Goal: Check status: Check status

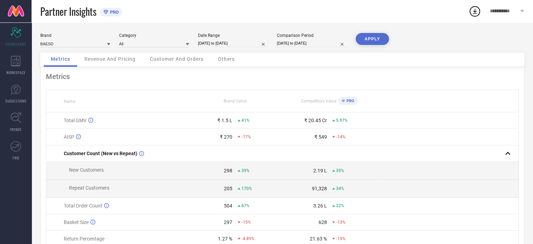
select select "7"
select select "2025"
select select "8"
select select "2025"
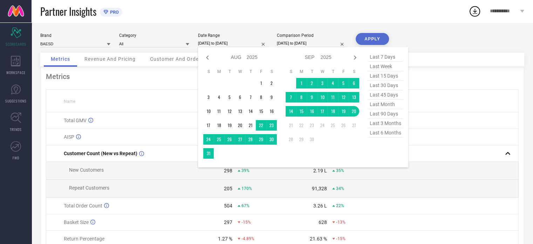
click at [224, 40] on input "[DATE] to [DATE]" at bounding box center [233, 43] width 70 height 7
click at [301, 84] on td "1" at bounding box center [301, 83] width 11 height 11
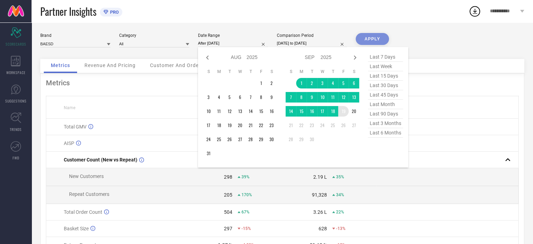
type input "[DATE] to [DATE]"
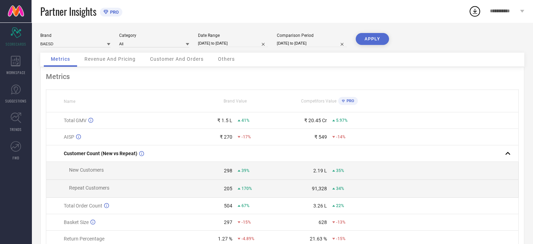
click at [371, 40] on button "APPLY" at bounding box center [372, 39] width 33 height 12
click at [125, 59] on span "Revenue And Pricing" at bounding box center [109, 59] width 51 height 6
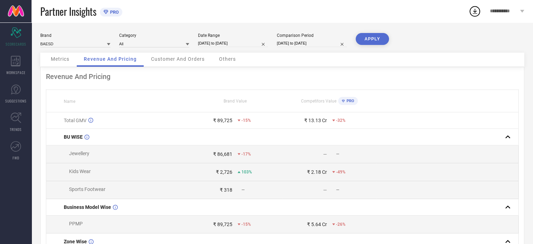
click at [178, 56] on div "Customer And Orders" at bounding box center [178, 60] width 68 height 14
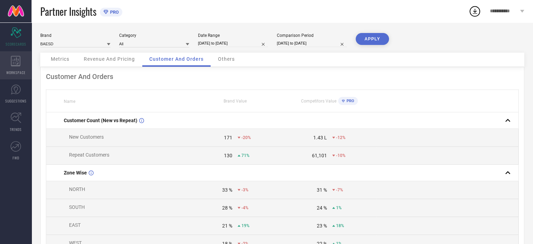
click at [17, 66] on icon at bounding box center [15, 61] width 9 height 11
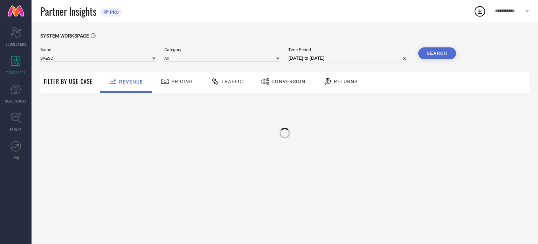
click at [176, 81] on span "Pricing" at bounding box center [182, 81] width 22 height 6
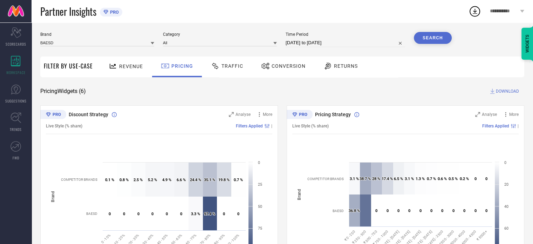
scroll to position [8, 0]
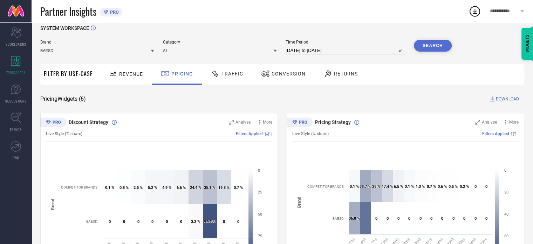
click at [233, 78] on div "Traffic" at bounding box center [227, 74] width 36 height 12
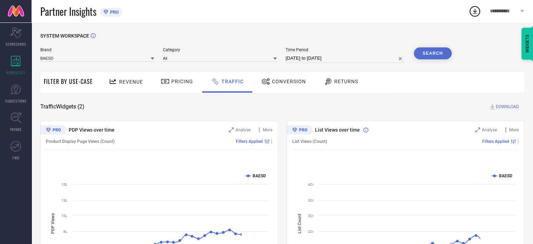
click at [283, 89] on div "Conversion" at bounding box center [284, 82] width 62 height 21
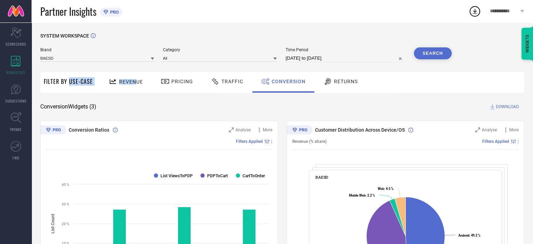
drag, startPoint x: 69, startPoint y: 80, endPoint x: 135, endPoint y: 86, distance: 66.1
click at [135, 86] on div "Filter By Use-Case Revenue Pricing Traffic Conversion Returns" at bounding box center [282, 82] width 484 height 21
click at [135, 86] on div "Revenue" at bounding box center [126, 81] width 38 height 12
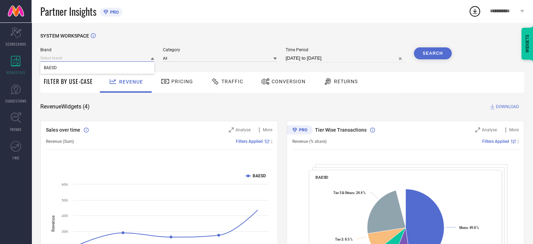
click at [117, 57] on input at bounding box center [97, 57] width 114 height 7
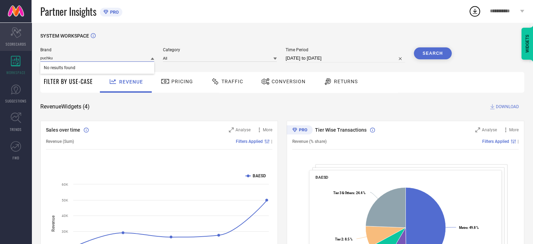
type input "puchku"
click at [15, 34] on icon "Scorecard" at bounding box center [16, 32] width 11 height 11
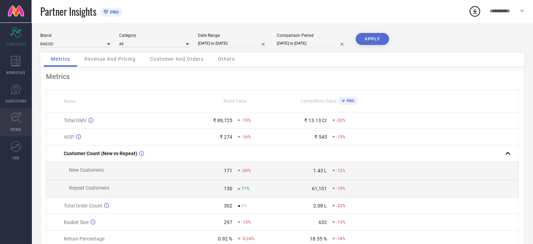
click at [21, 118] on link "TRENDS" at bounding box center [16, 122] width 32 height 28
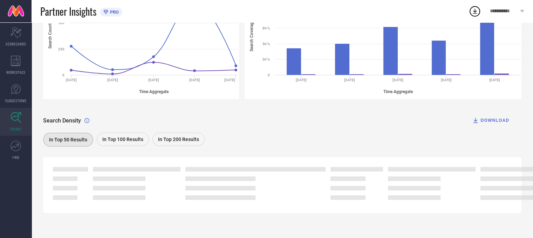
scroll to position [137, 0]
